Goal: Find specific page/section: Find specific page/section

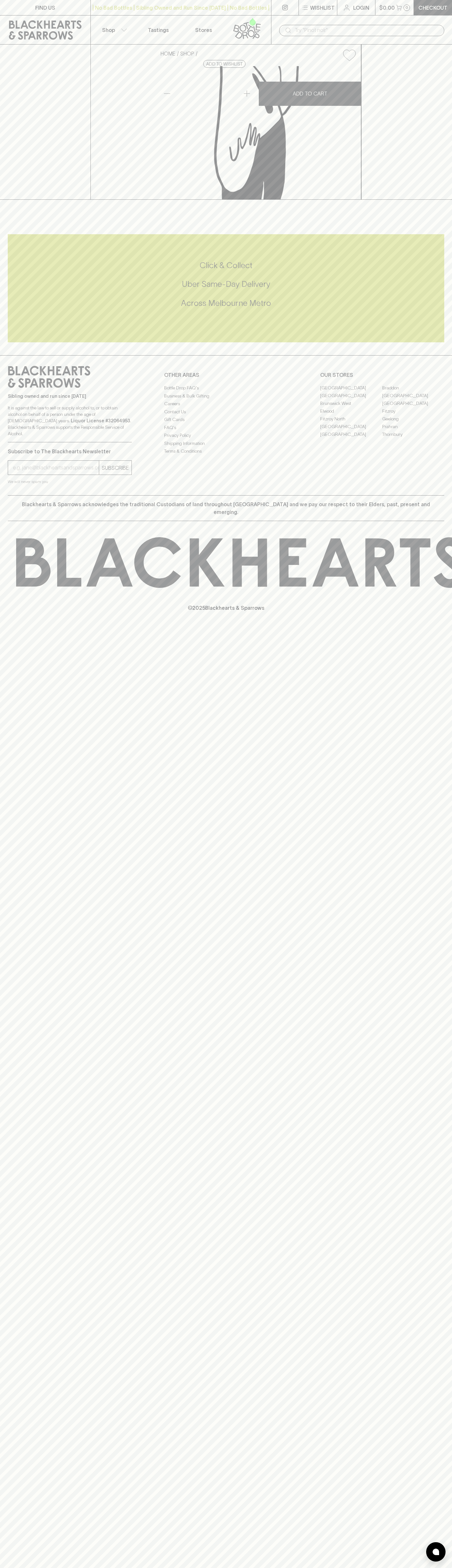
click at [347, 29] on input "text" at bounding box center [366, 30] width 144 height 10
click at [426, 495] on div "Sibling owned and run since 2006 It is against the law to sell or supply alcoho…" at bounding box center [226, 425] width 452 height 140
click at [124, 1567] on html "FIND US | No Bad Bottles | Sibling Owned and Run Since 2006 | No Bad Bottles | …" at bounding box center [226, 784] width 452 height 1568
click at [24, 199] on div "HOME SHOP Blackhearts Hamper Box $5.00 Add to wishlist No Further Discounts 1 A…" at bounding box center [226, 122] width 452 height 155
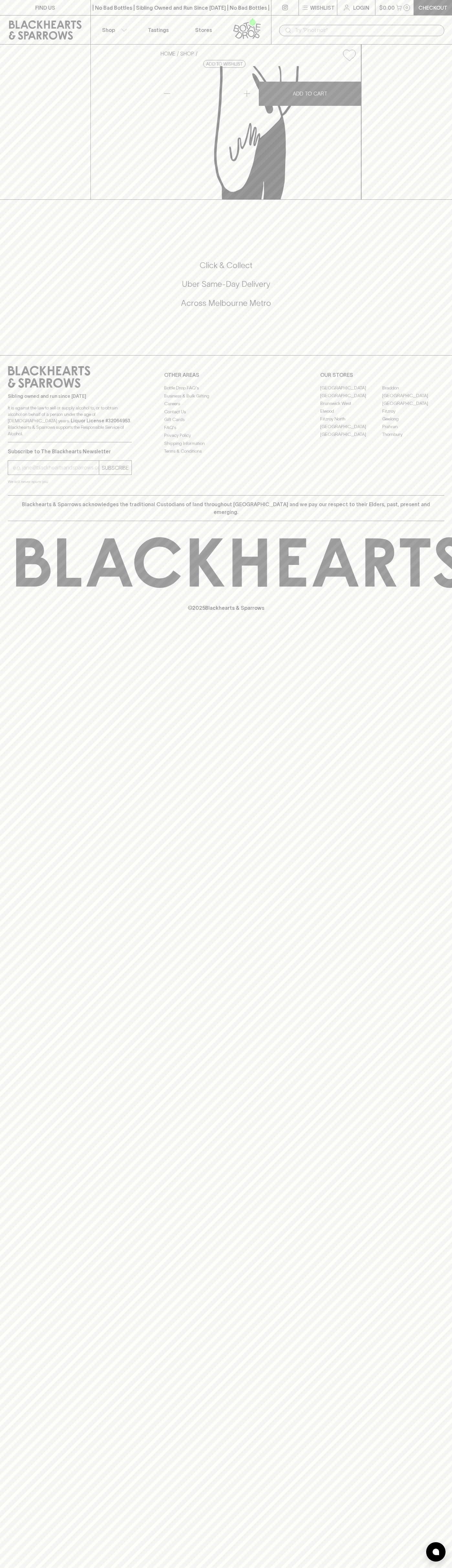
click at [413, 399] on link "[GEOGRAPHIC_DATA]" at bounding box center [413, 395] width 62 height 8
